Goal: Use online tool/utility: Utilize a website feature to perform a specific function

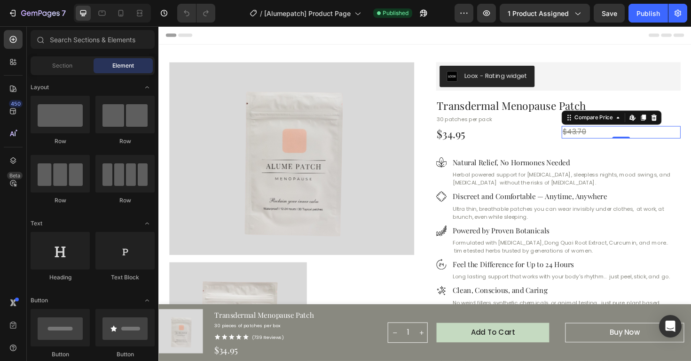
click at [591, 140] on div "$43.70" at bounding box center [648, 138] width 126 height 13
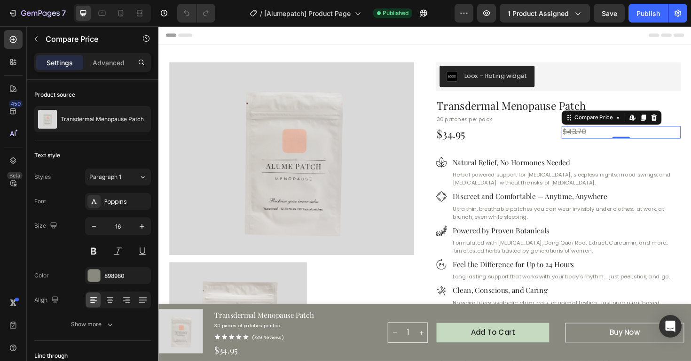
click at [610, 137] on div "$43.70" at bounding box center [648, 138] width 126 height 13
click at [603, 137] on div "$43.70" at bounding box center [648, 138] width 126 height 13
click at [679, 124] on icon at bounding box center [683, 123] width 8 height 8
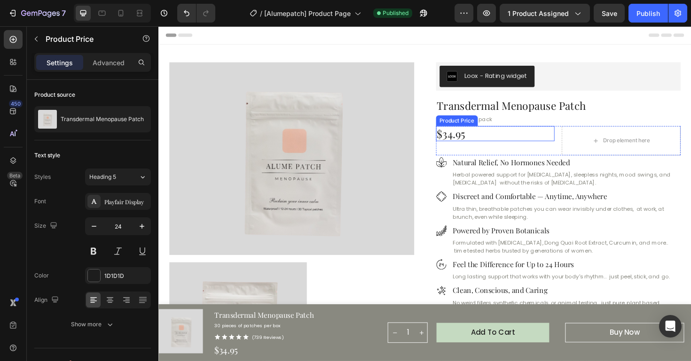
click at [474, 144] on div "$34.95" at bounding box center [515, 140] width 126 height 16
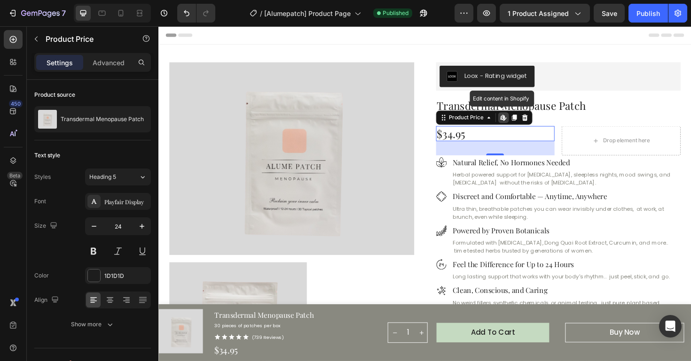
click at [520, 125] on icon at bounding box center [522, 123] width 4 height 6
